Goal: Information Seeking & Learning: Check status

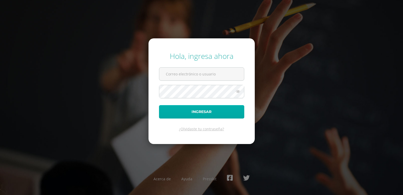
type input "2560602@insarycristovive.edu.gt"
click at [203, 107] on button "Ingresar" at bounding box center [201, 111] width 85 height 13
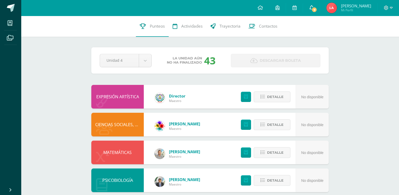
click at [313, 8] on icon at bounding box center [311, 7] width 4 height 5
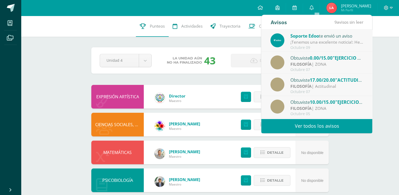
click at [314, 57] on span "0.00/15.00" at bounding box center [321, 58] width 23 height 6
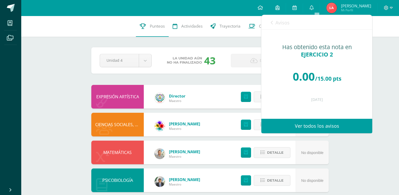
click at [274, 21] on link "Avisos" at bounding box center [279, 22] width 19 height 15
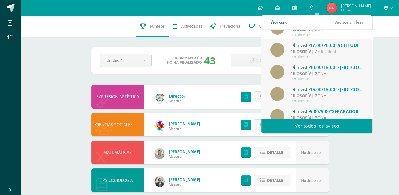
scroll to position [26, 0]
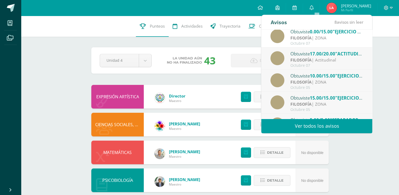
click at [306, 55] on div "Obtuviste 17.00/20.00 "ACTITUDINAL" en FILOSOFÍA" at bounding box center [326, 53] width 73 height 7
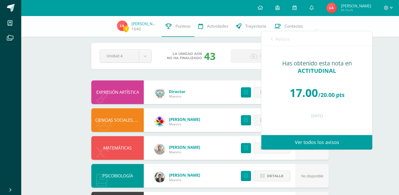
scroll to position [0, 0]
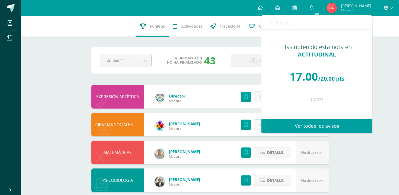
click at [272, 23] on icon at bounding box center [271, 22] width 2 height 4
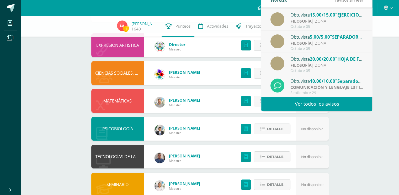
scroll to position [52, 0]
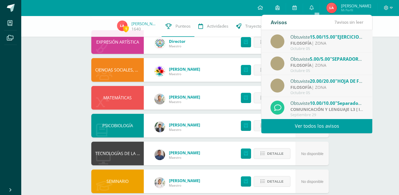
click at [325, 105] on span "10.00/10.00" at bounding box center [322, 103] width 25 height 6
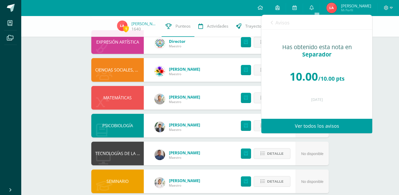
click at [267, 22] on div "Avisos 6 avisos sin leer Avisos" at bounding box center [316, 22] width 111 height 15
click at [271, 21] on icon at bounding box center [271, 22] width 2 height 4
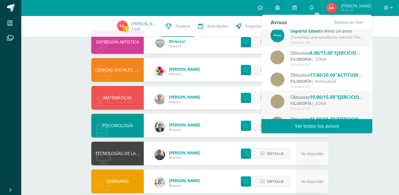
scroll to position [0, 0]
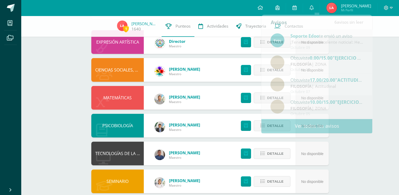
click at [382, 61] on div "1 Linda Aldana 1640 Punteos Actividades Trayectoria Contactos Pendiente Unidad …" at bounding box center [210, 152] width 378 height 379
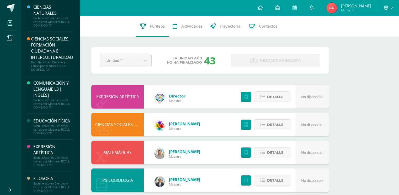
click at [7, 26] on span at bounding box center [10, 23] width 12 height 12
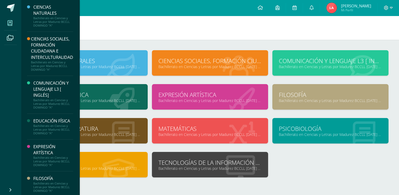
click at [327, 64] on link "Bachillerato en Ciencias y Letras por Madurez BCCLL [DATE] "A"" at bounding box center [330, 66] width 103 height 5
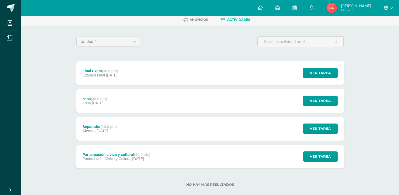
scroll to position [35, 0]
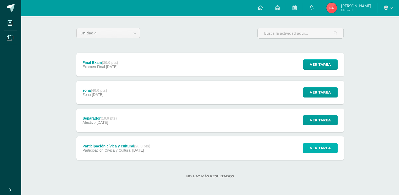
click at [325, 151] on span "Ver tarea" at bounding box center [320, 148] width 21 height 10
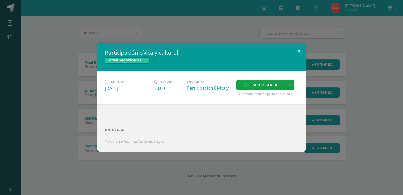
click at [295, 51] on button at bounding box center [298, 51] width 15 height 18
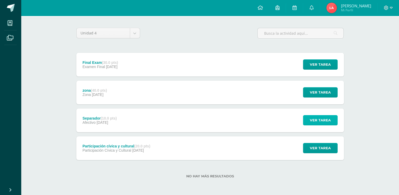
click at [316, 118] on span "Ver tarea" at bounding box center [320, 120] width 21 height 10
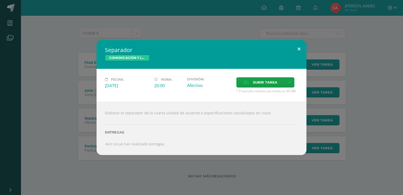
click at [299, 48] on button at bounding box center [298, 49] width 15 height 18
